Goal: Task Accomplishment & Management: Use online tool/utility

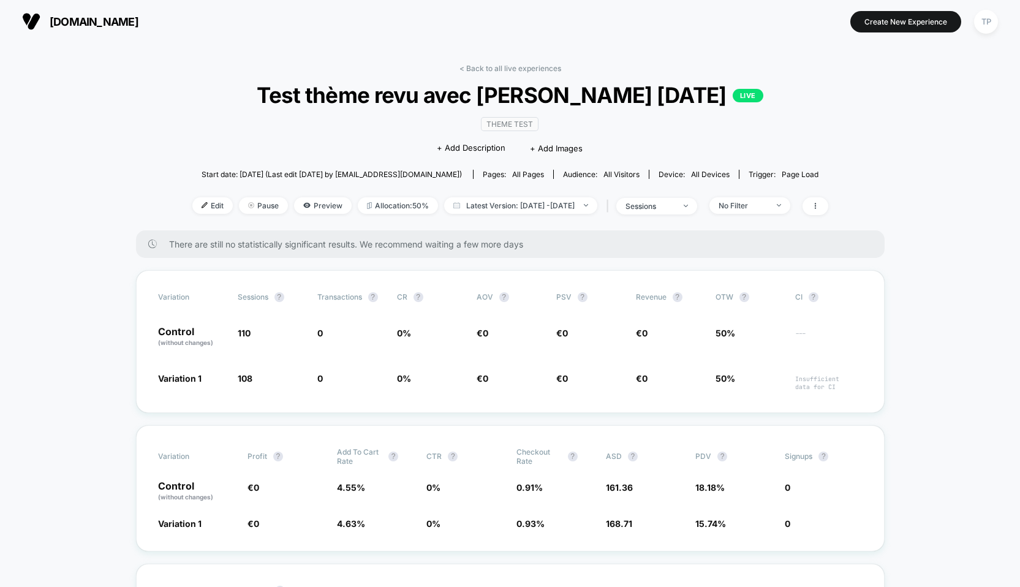
scroll to position [176, 0]
click at [493, 67] on link "< Back to all live experiences" at bounding box center [511, 68] width 102 height 9
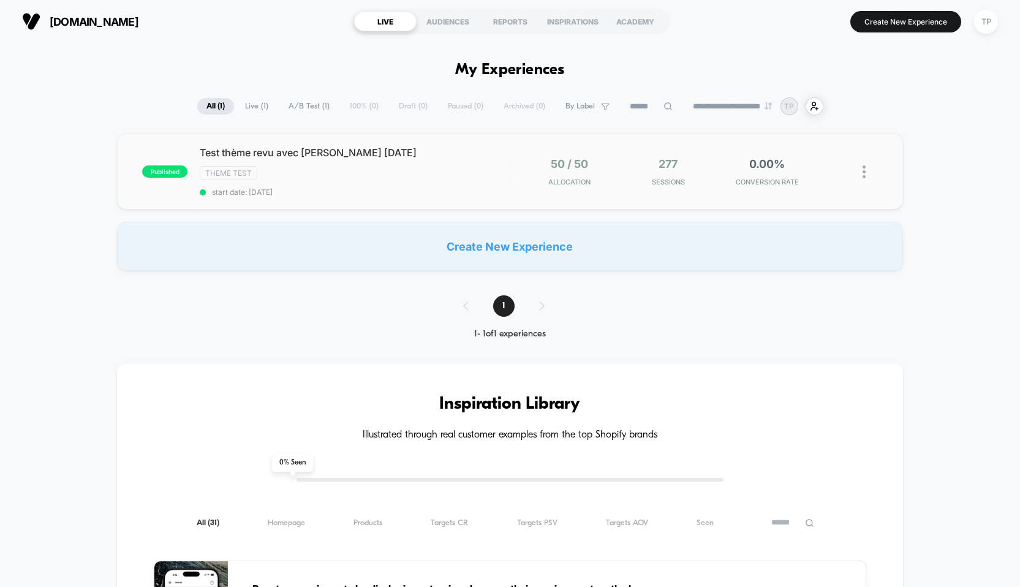
click at [865, 171] on img at bounding box center [864, 171] width 3 height 13
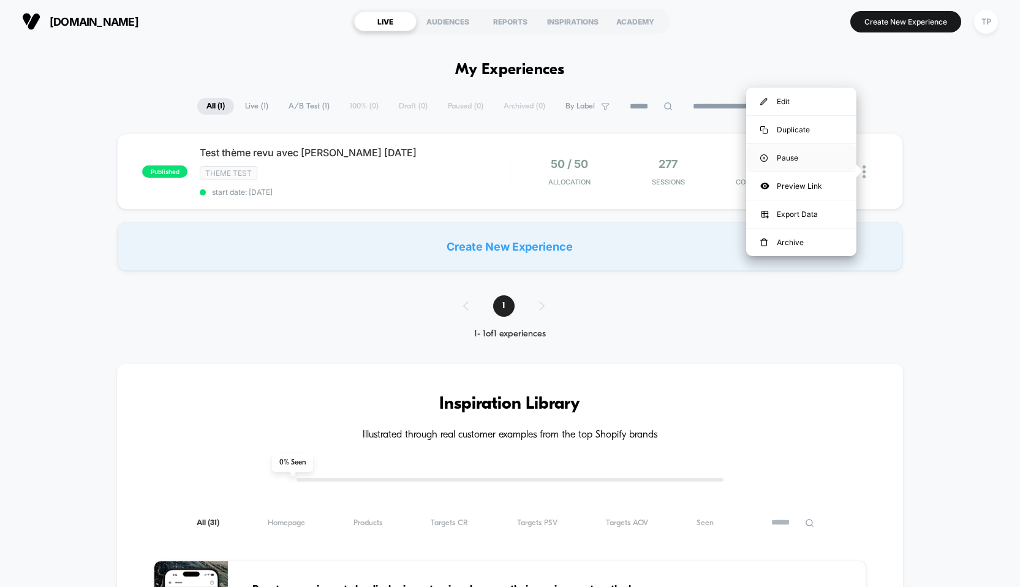
click at [806, 159] on div "Pause" at bounding box center [801, 158] width 110 height 28
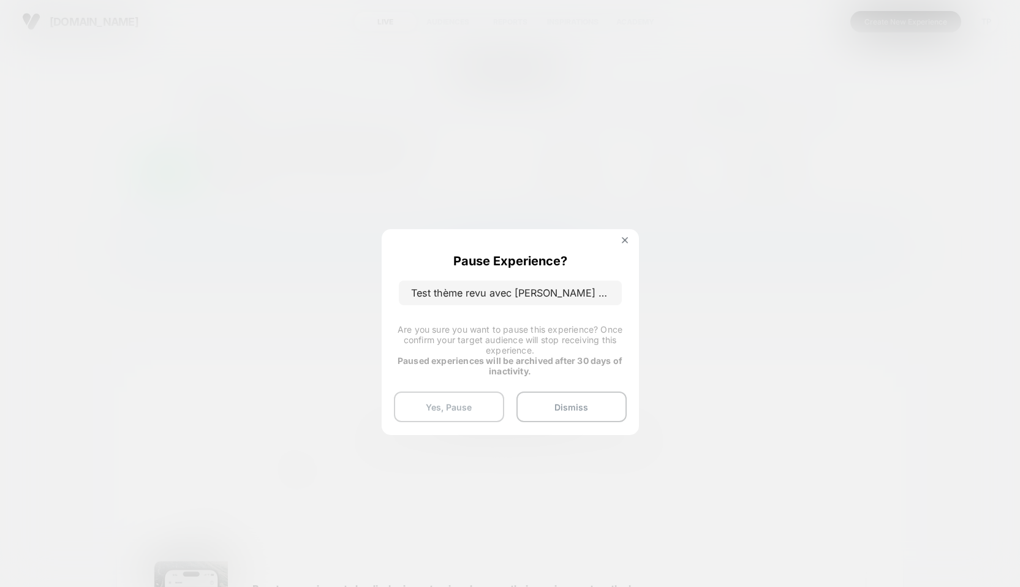
click at [479, 406] on button "Yes, Pause" at bounding box center [449, 407] width 110 height 31
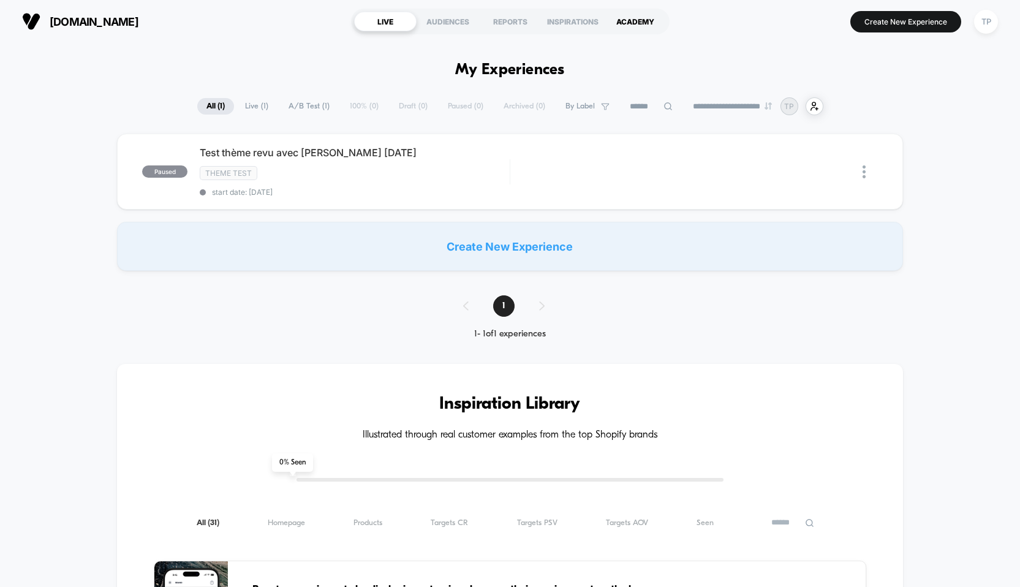
click at [642, 26] on div "ACADEMY" at bounding box center [635, 22] width 63 height 20
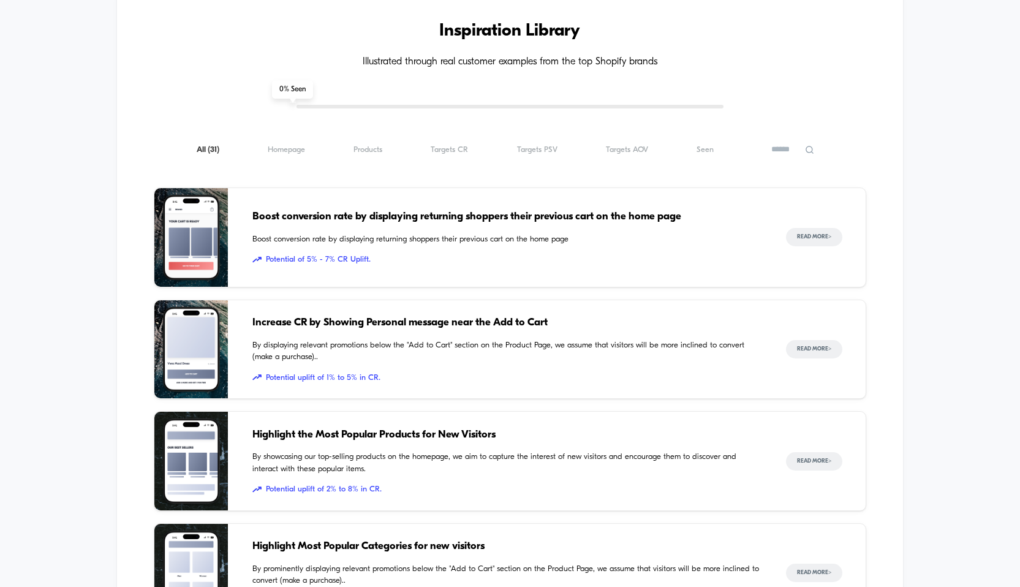
scroll to position [375, 0]
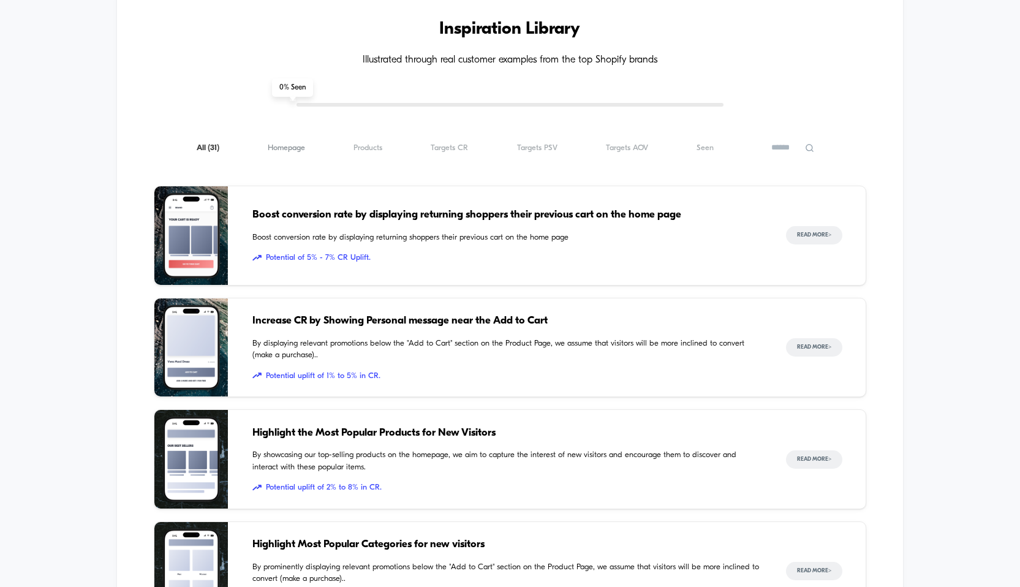
click at [300, 147] on span "Homepage ( 31 )" at bounding box center [286, 147] width 37 height 9
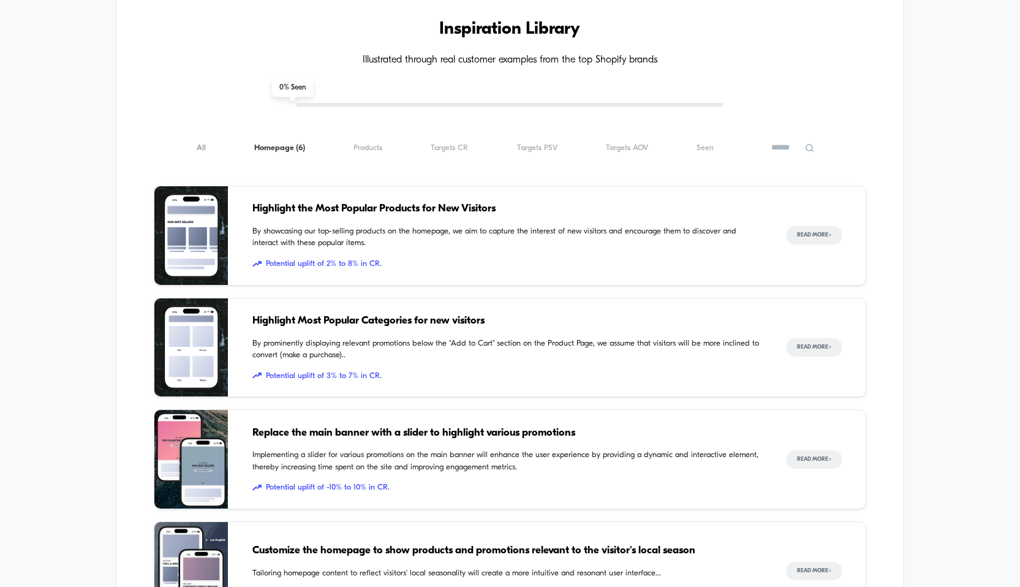
click at [202, 147] on span "All ( 6 )" at bounding box center [201, 147] width 9 height 9
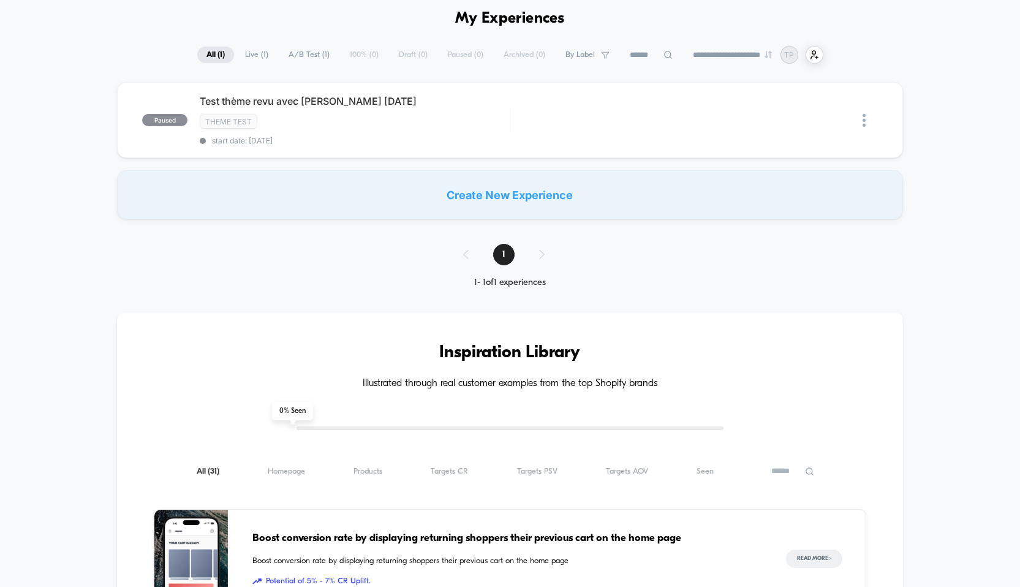
scroll to position [0, 0]
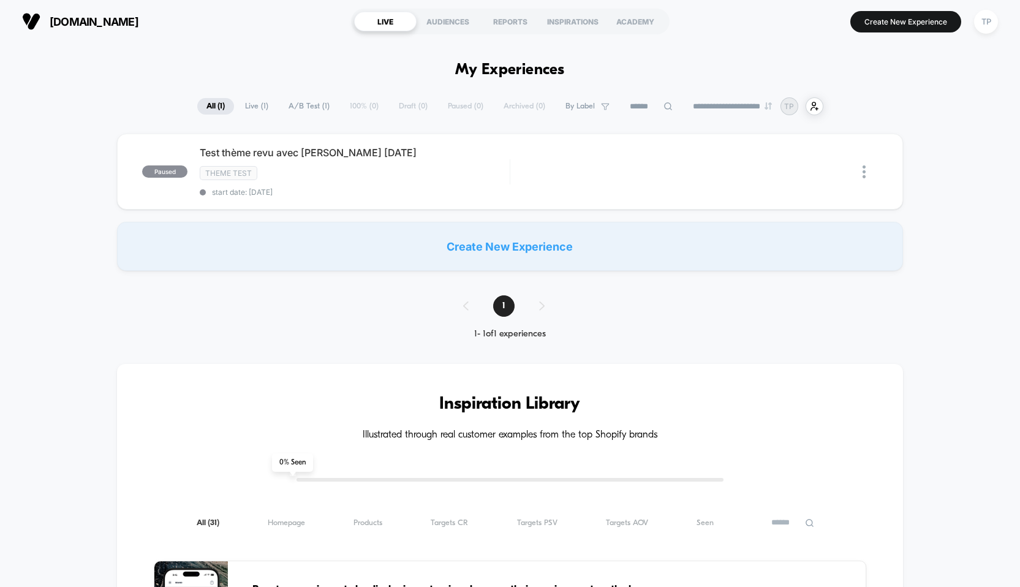
click at [249, 107] on span "Live ( 1 )" at bounding box center [257, 106] width 42 height 17
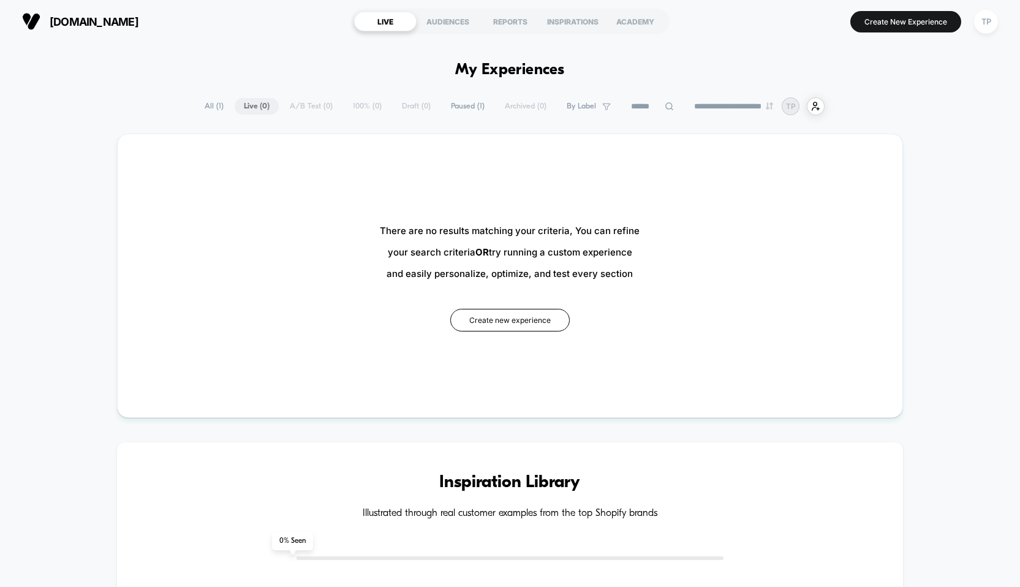
click at [295, 100] on div "**********" at bounding box center [509, 106] width 629 height 18
click at [309, 107] on div "**********" at bounding box center [509, 106] width 629 height 18
click at [362, 104] on div "**********" at bounding box center [509, 106] width 629 height 18
click at [459, 103] on span "Paused ( 1 )" at bounding box center [468, 106] width 52 height 17
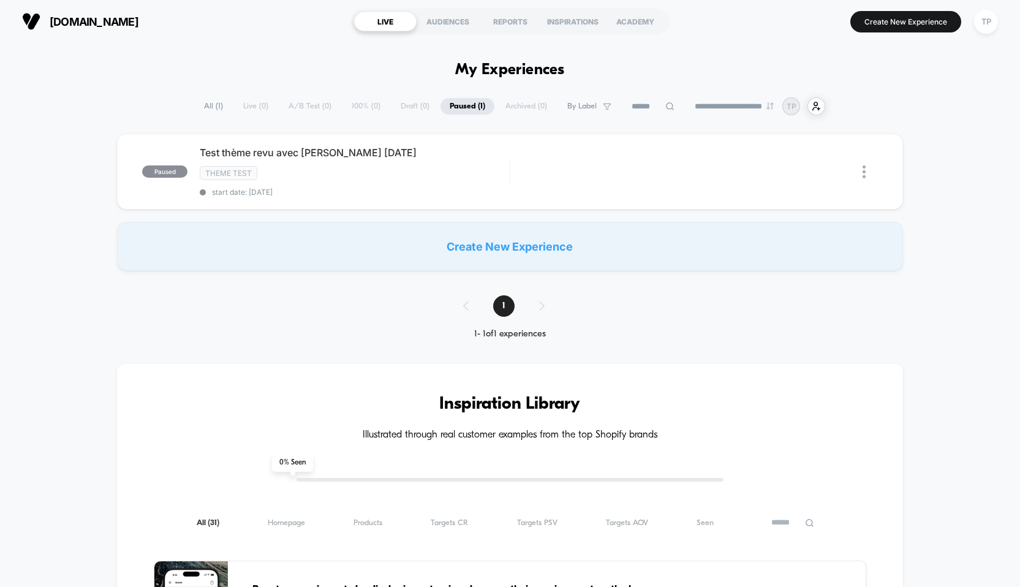
click at [506, 107] on div "**********" at bounding box center [510, 106] width 631 height 18
click at [445, 15] on div "AUDIENCES" at bounding box center [448, 22] width 63 height 20
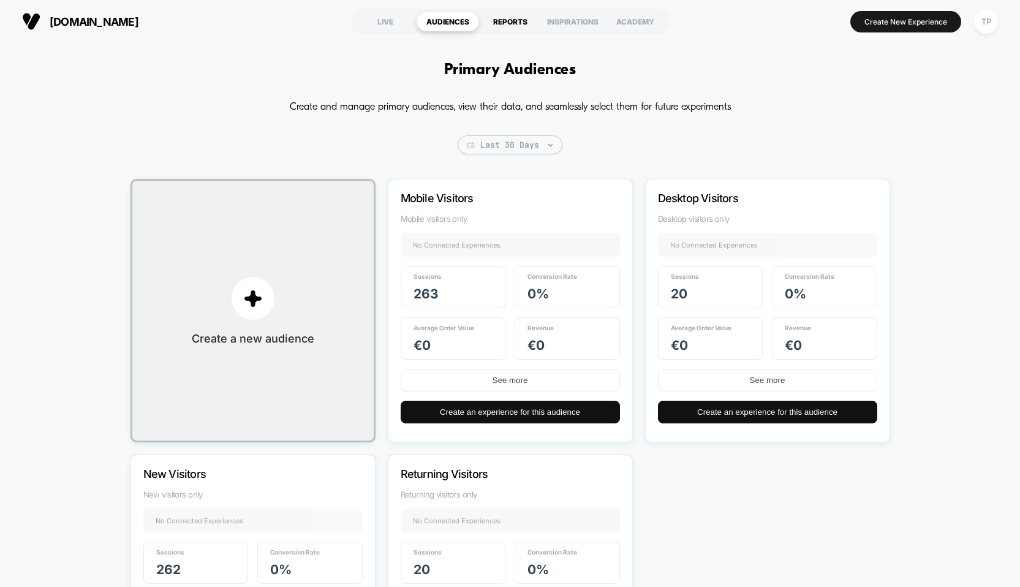
click at [517, 18] on div "REPORTS" at bounding box center [510, 22] width 63 height 20
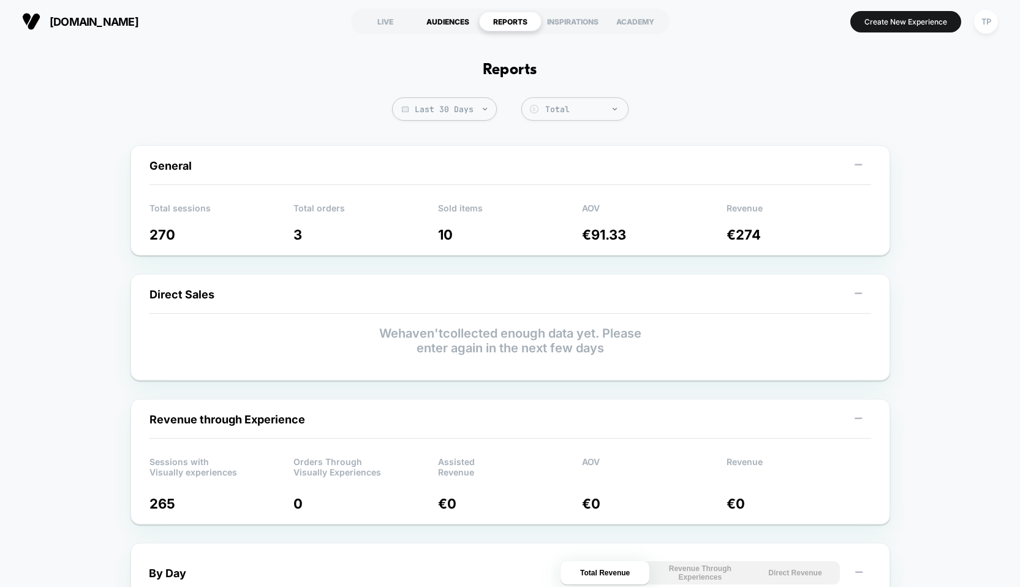
click at [459, 15] on div "AUDIENCES" at bounding box center [448, 22] width 63 height 20
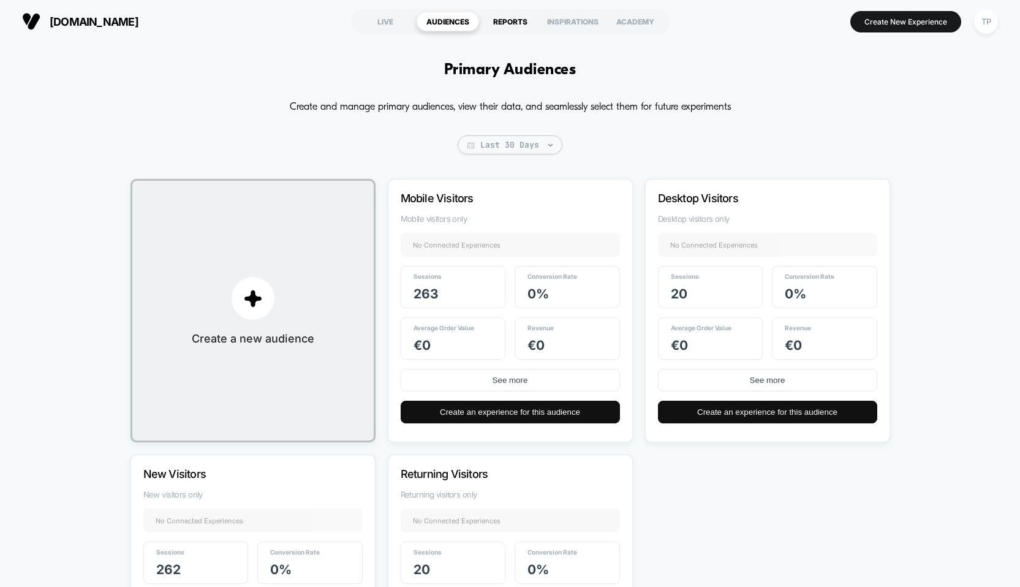
click at [518, 23] on div "REPORTS" at bounding box center [510, 22] width 63 height 20
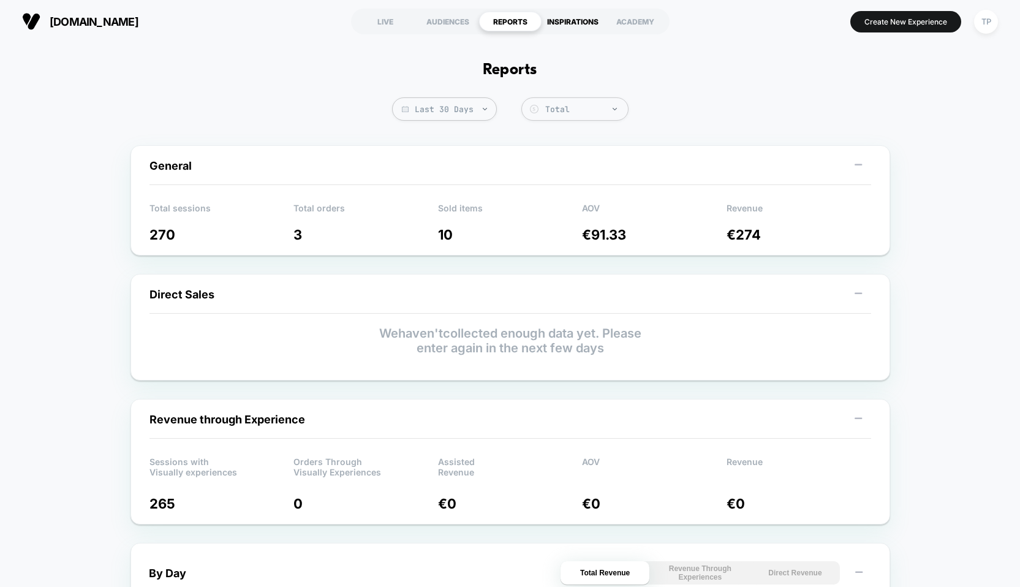
click at [560, 17] on div "INSPIRATIONS" at bounding box center [573, 22] width 63 height 20
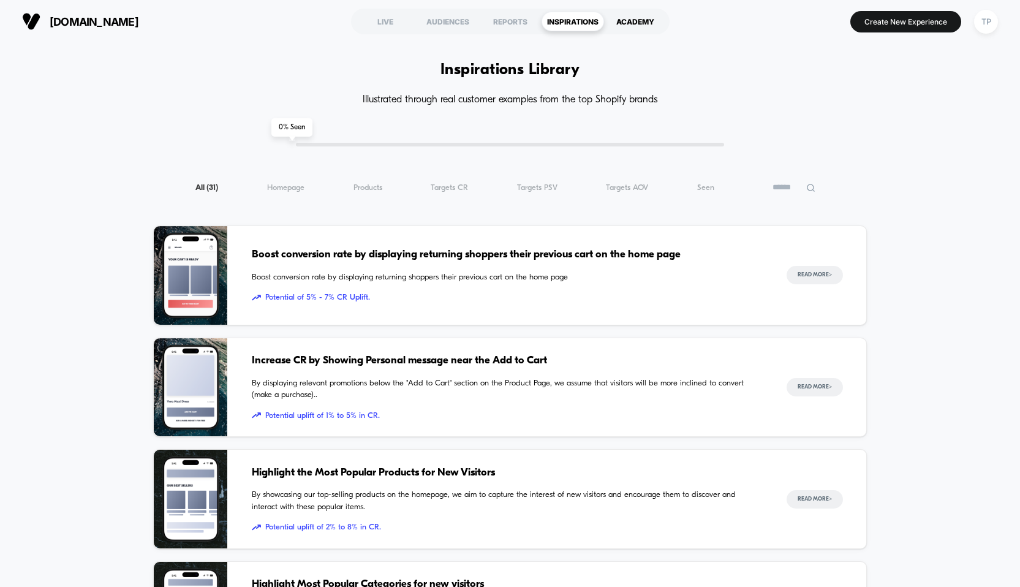
click at [627, 23] on div "ACADEMY" at bounding box center [635, 22] width 63 height 20
click at [393, 25] on div "LIVE" at bounding box center [385, 22] width 63 height 20
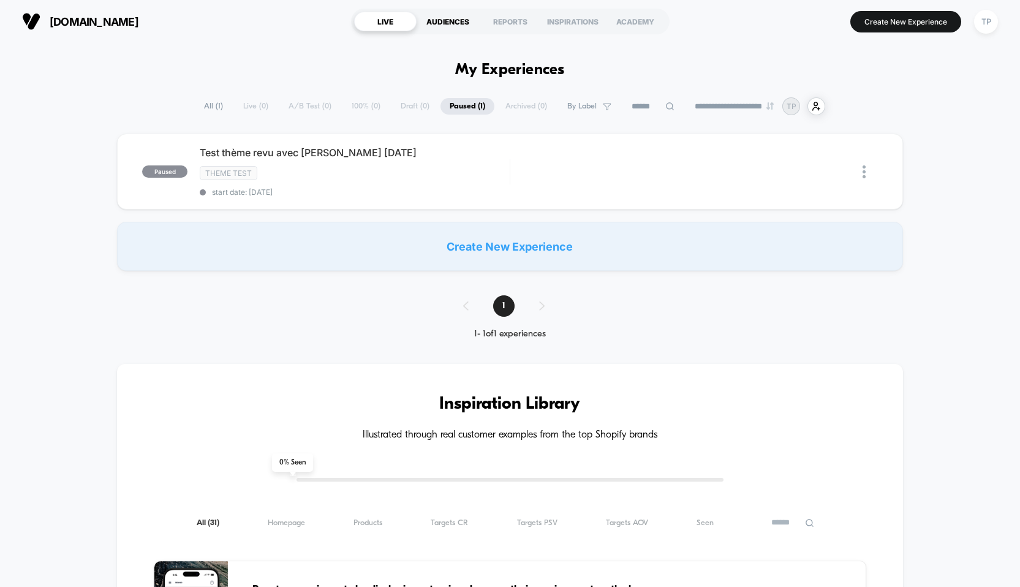
click at [450, 26] on div "AUDIENCES" at bounding box center [448, 22] width 63 height 20
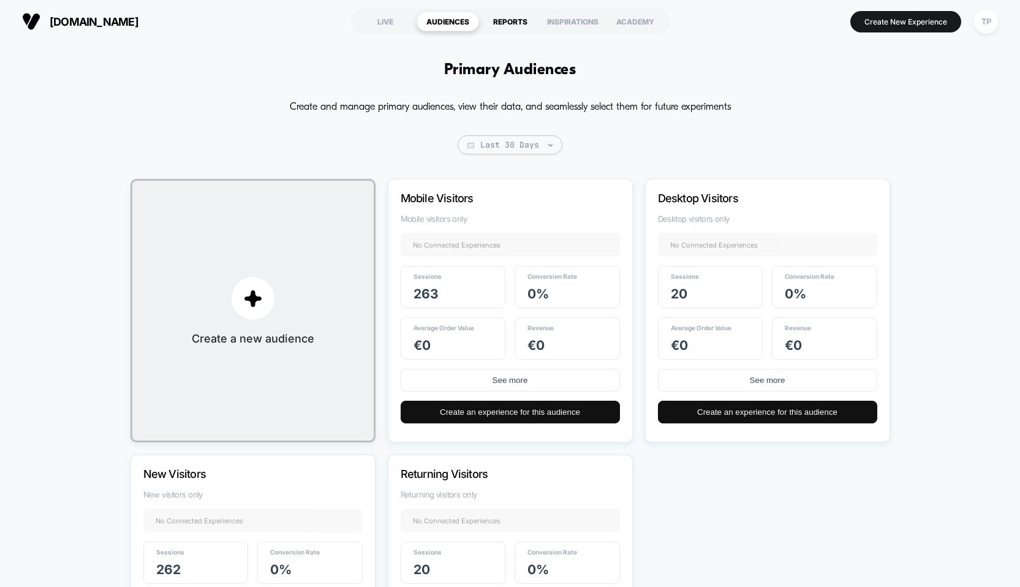
click at [500, 20] on div "REPORTS" at bounding box center [510, 22] width 63 height 20
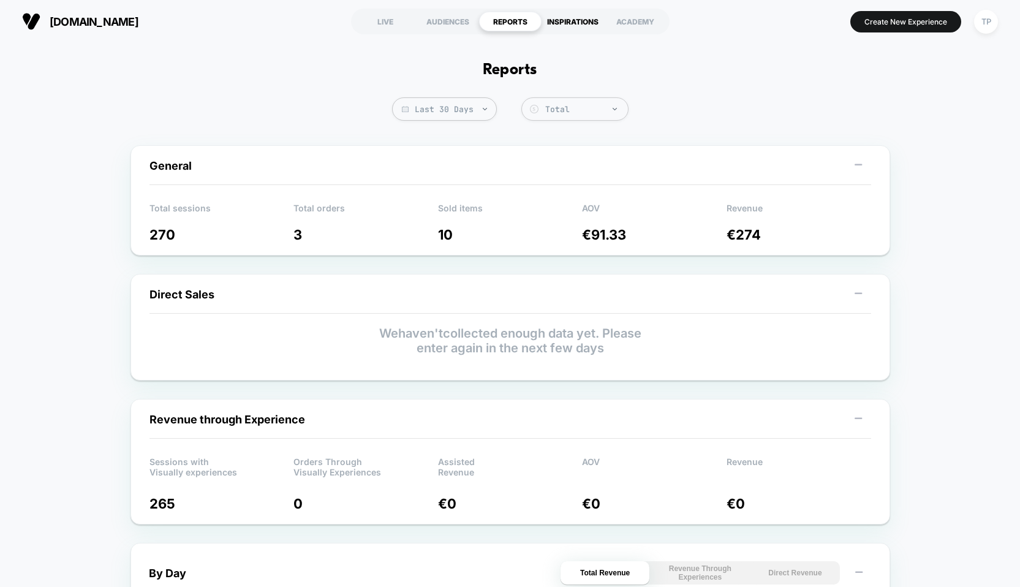
click at [578, 24] on div "INSPIRATIONS" at bounding box center [573, 22] width 63 height 20
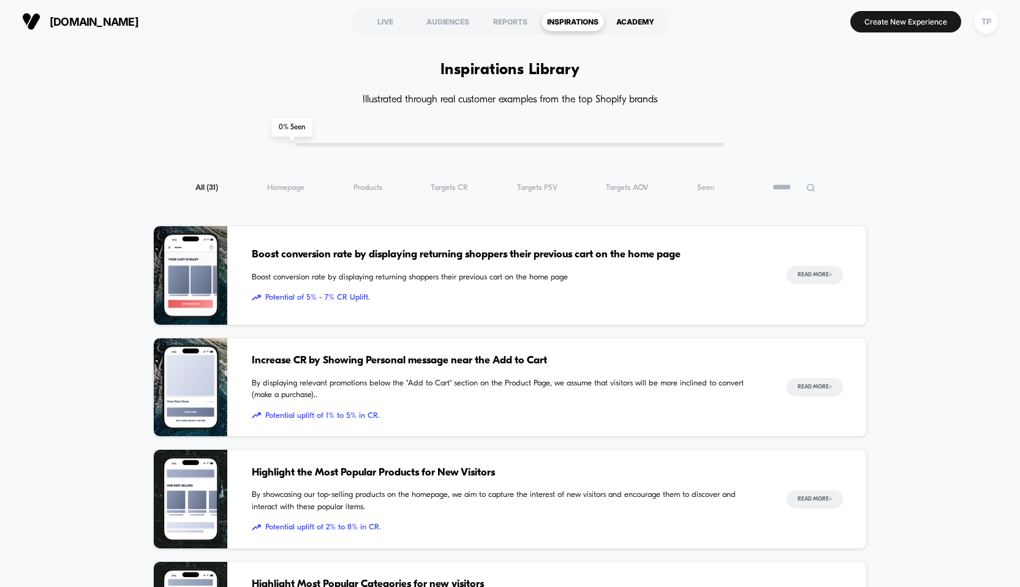
click at [627, 25] on div "ACADEMY" at bounding box center [635, 22] width 63 height 20
click at [455, 19] on div "AUDIENCES" at bounding box center [448, 22] width 63 height 20
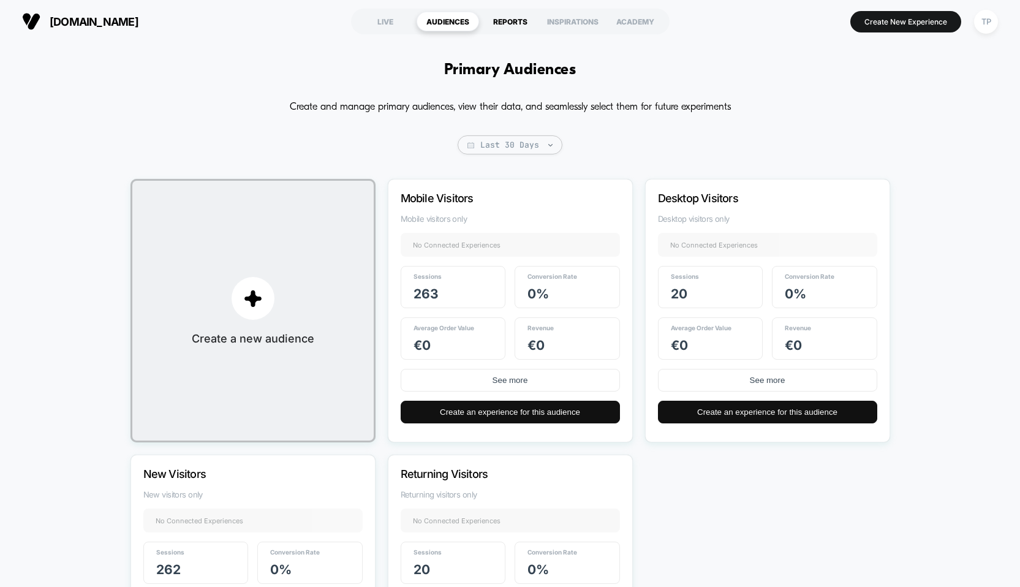
click at [506, 24] on div "REPORTS" at bounding box center [510, 22] width 63 height 20
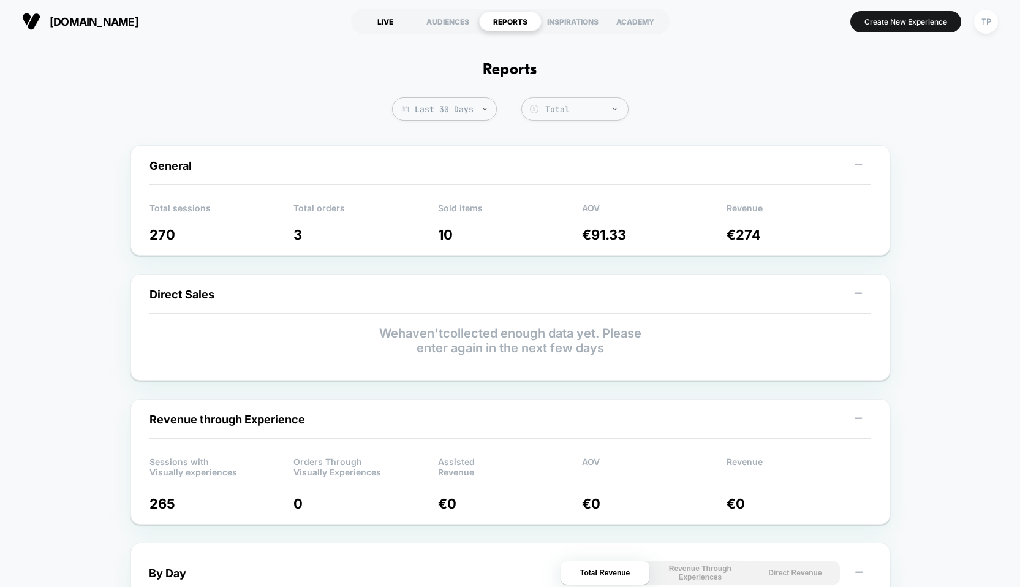
click at [388, 15] on div "LIVE" at bounding box center [385, 22] width 63 height 20
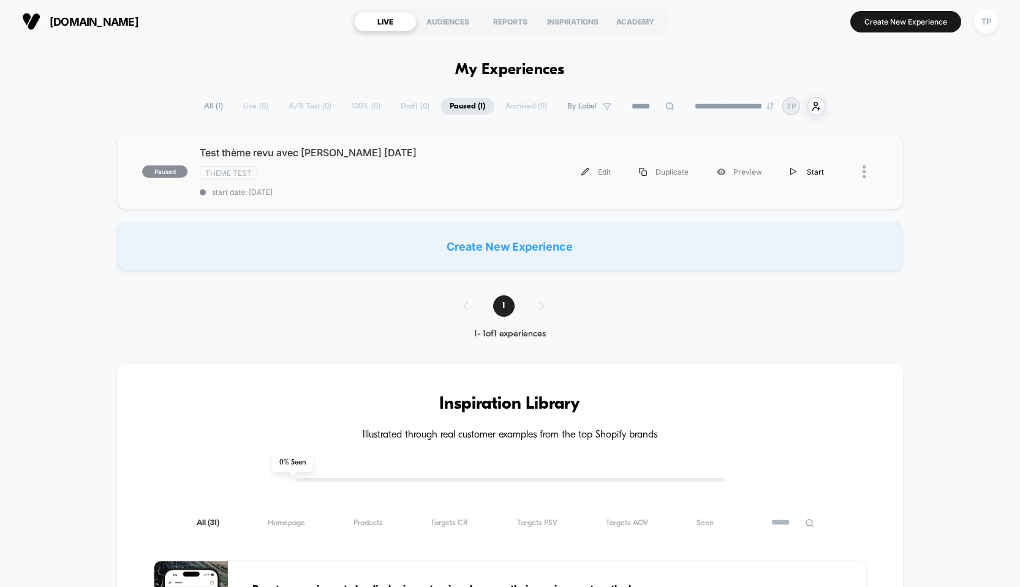
click at [808, 172] on div "Start" at bounding box center [807, 172] width 62 height 28
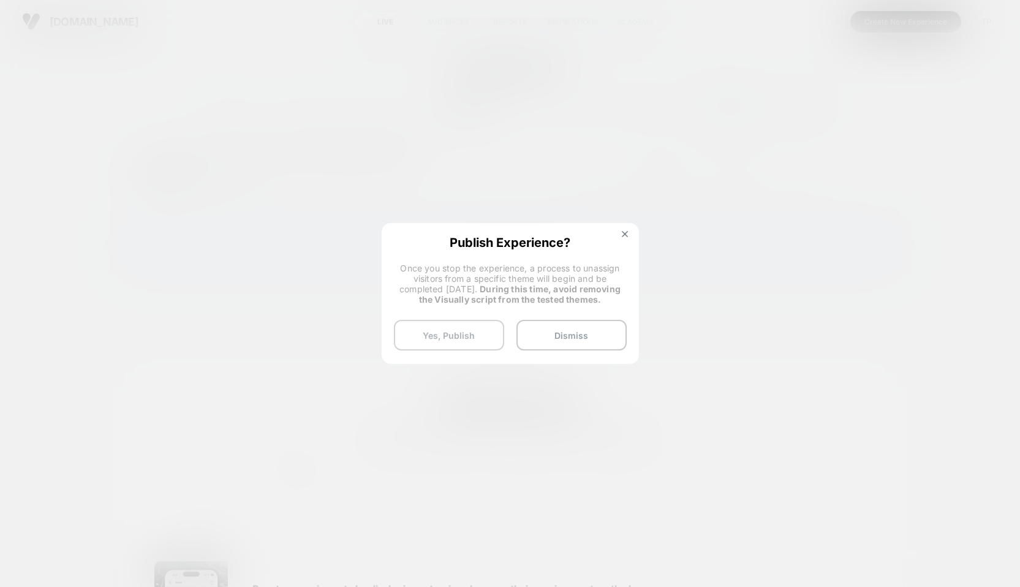
click at [471, 341] on button "Yes, Publish" at bounding box center [449, 335] width 110 height 31
